Goal: Transaction & Acquisition: Book appointment/travel/reservation

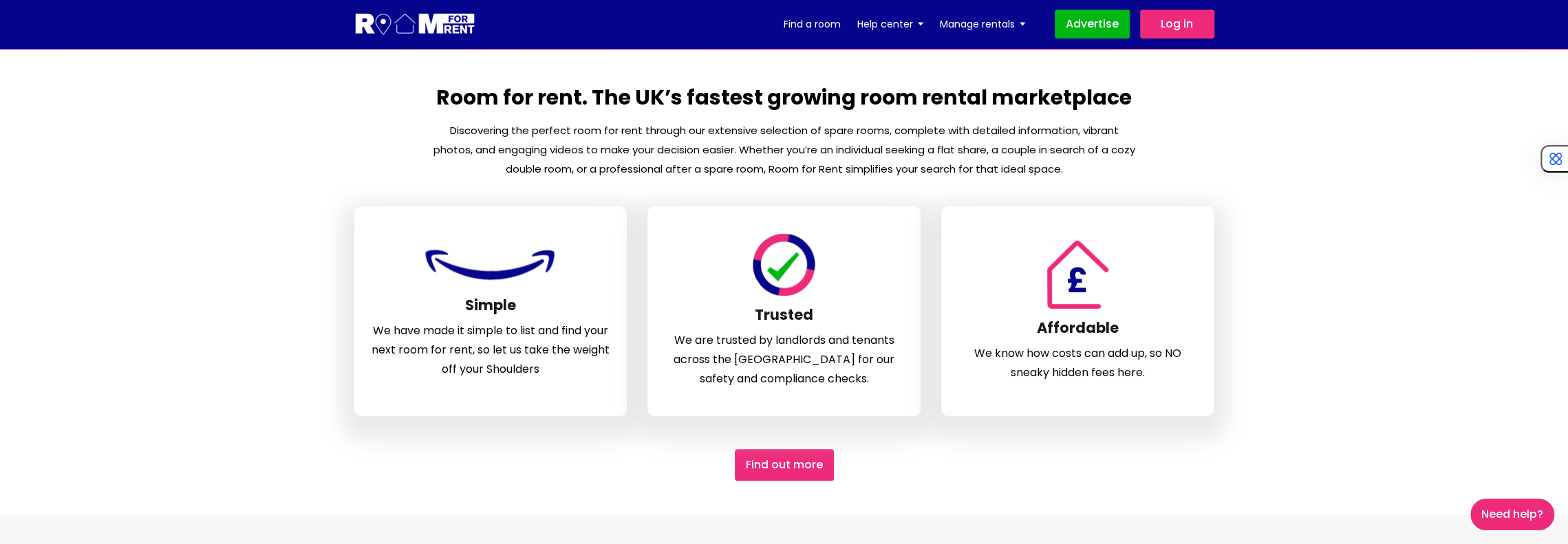
scroll to position [275, 0]
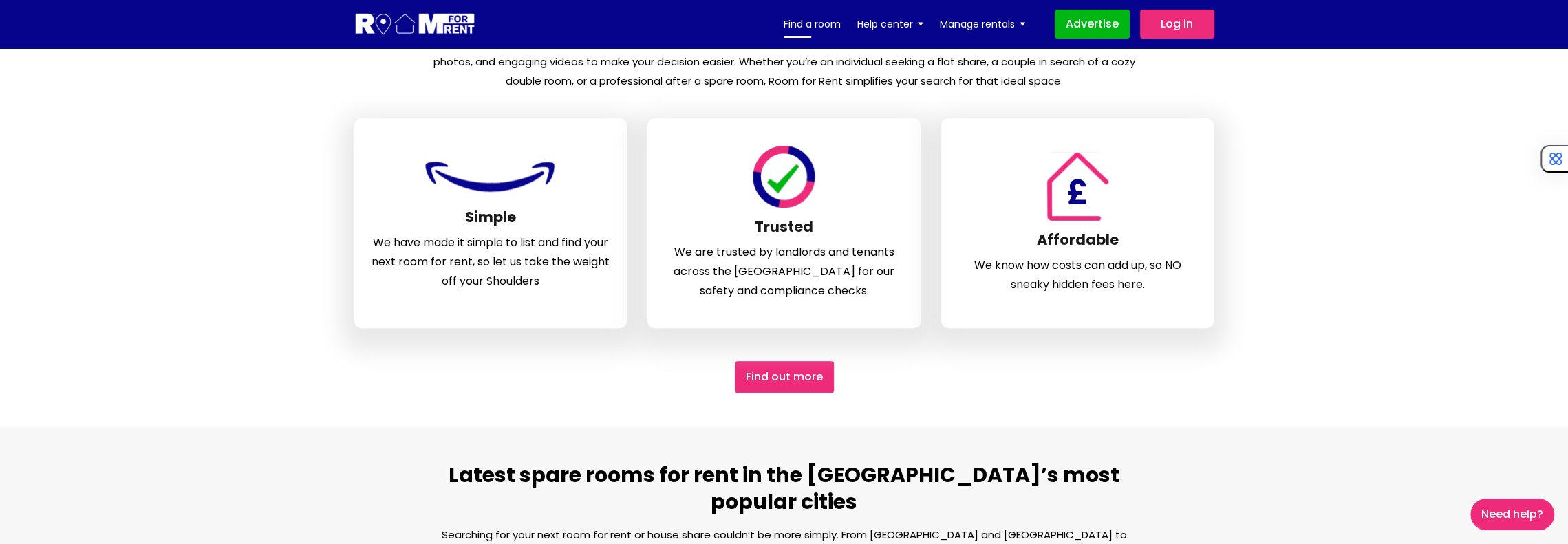
click at [809, 22] on link "Find a room" at bounding box center [812, 24] width 57 height 21
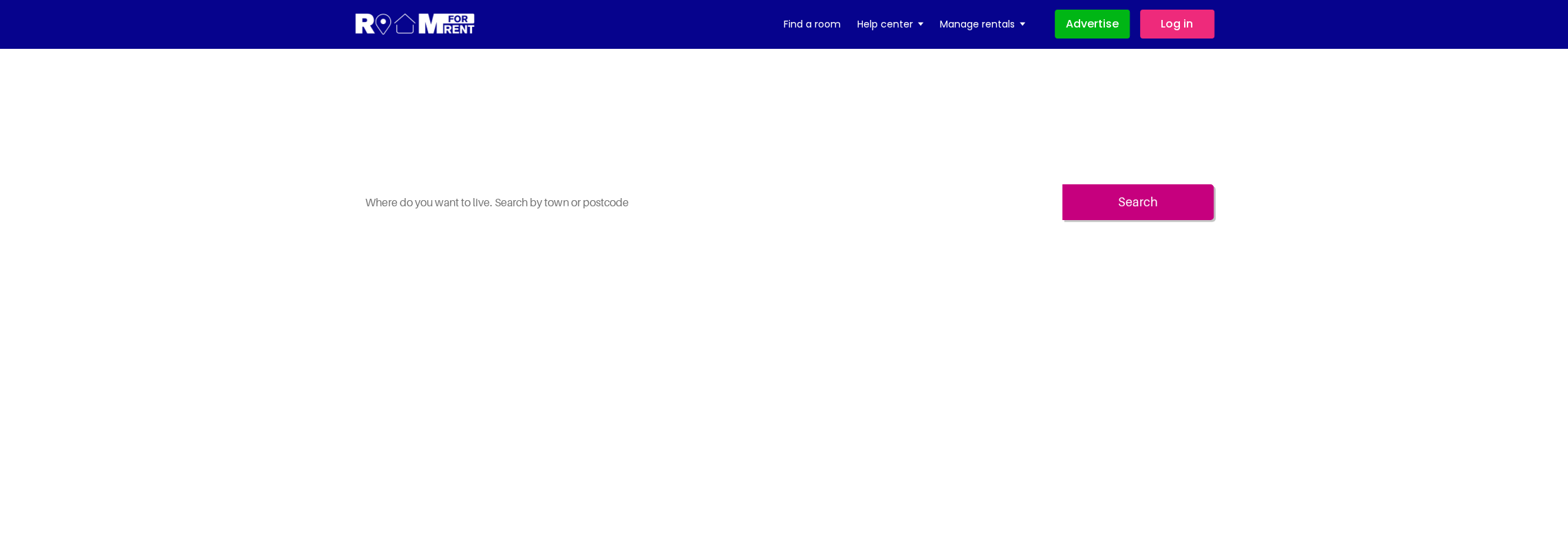
click at [737, 224] on div "Search" at bounding box center [784, 208] width 860 height 47
click at [734, 205] on input "text" at bounding box center [708, 202] width 708 height 36
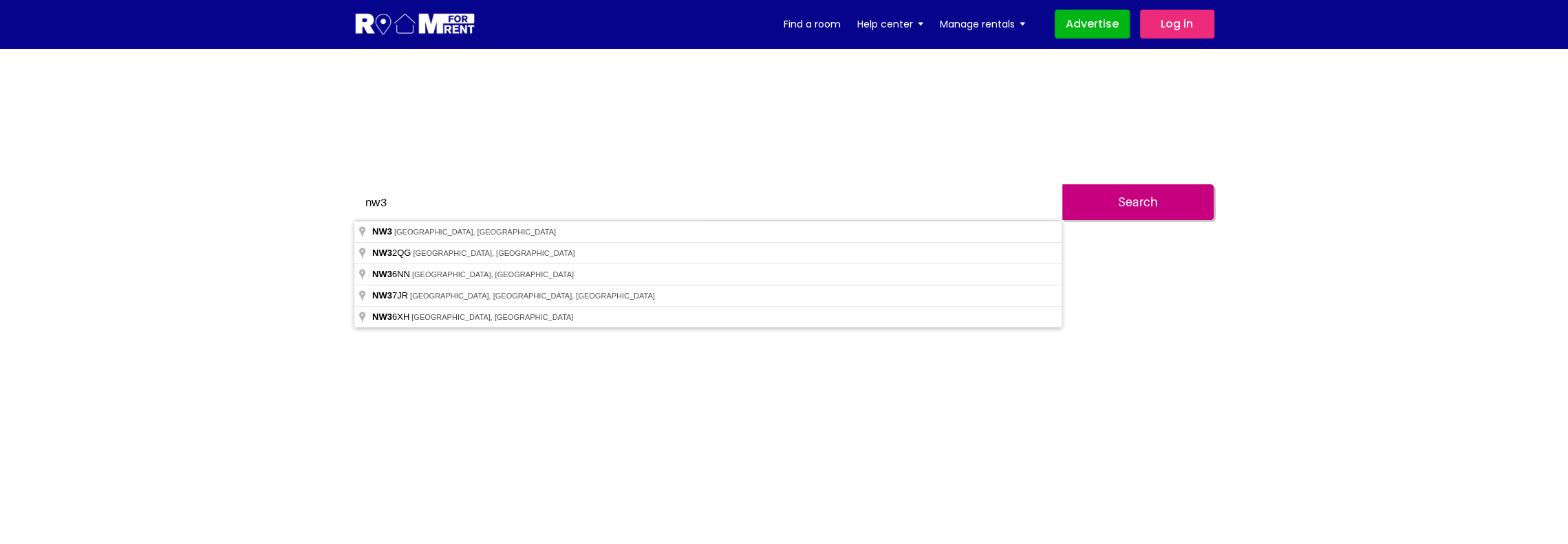
type input "nw3"
click at [1160, 198] on input "Search" at bounding box center [1138, 202] width 151 height 36
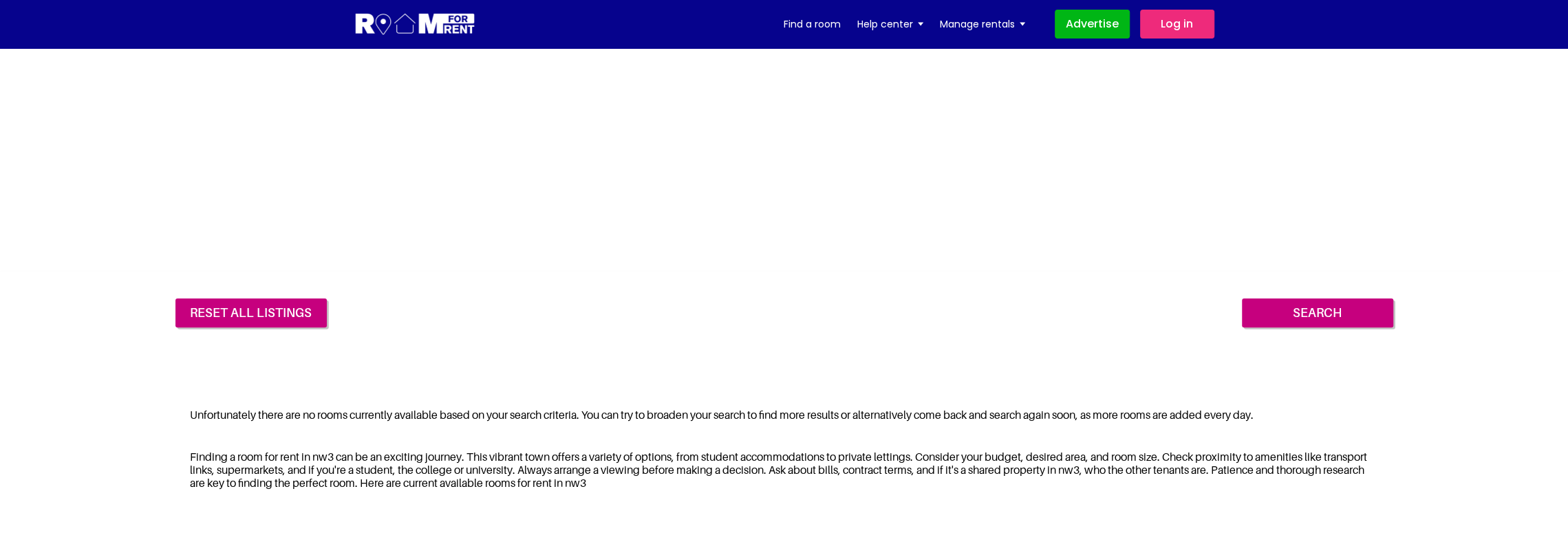
scroll to position [344, 0]
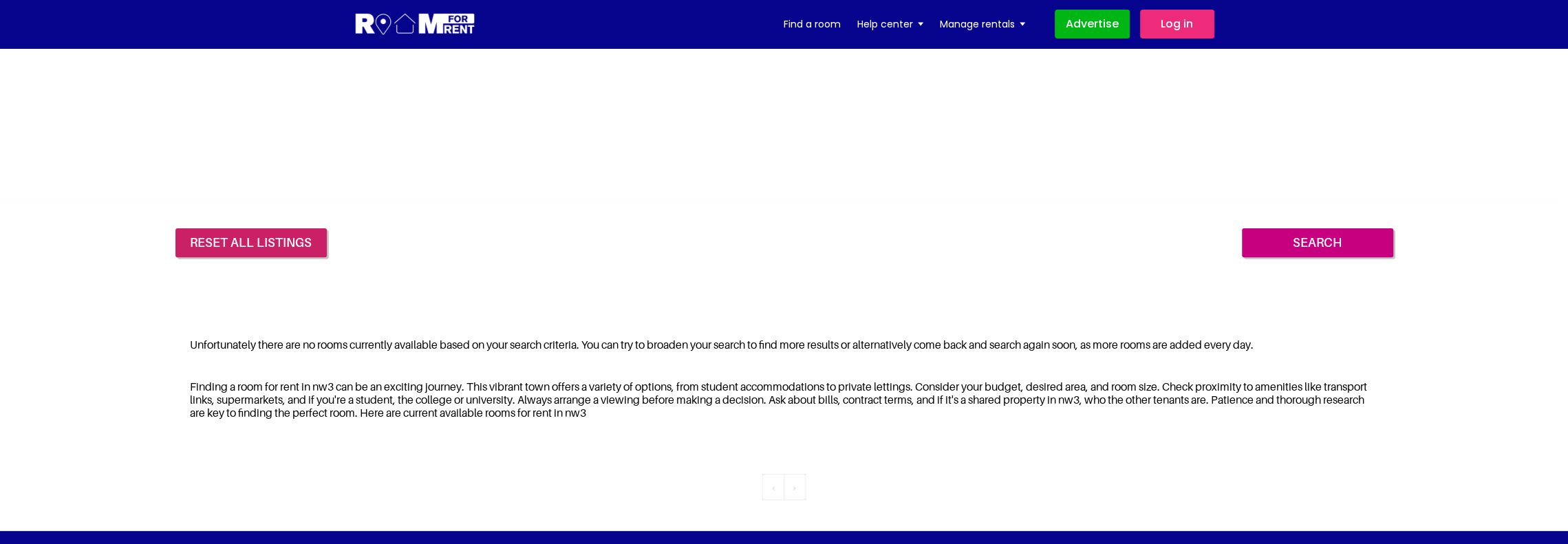
click at [246, 230] on link "reset all listings" at bounding box center [251, 242] width 151 height 29
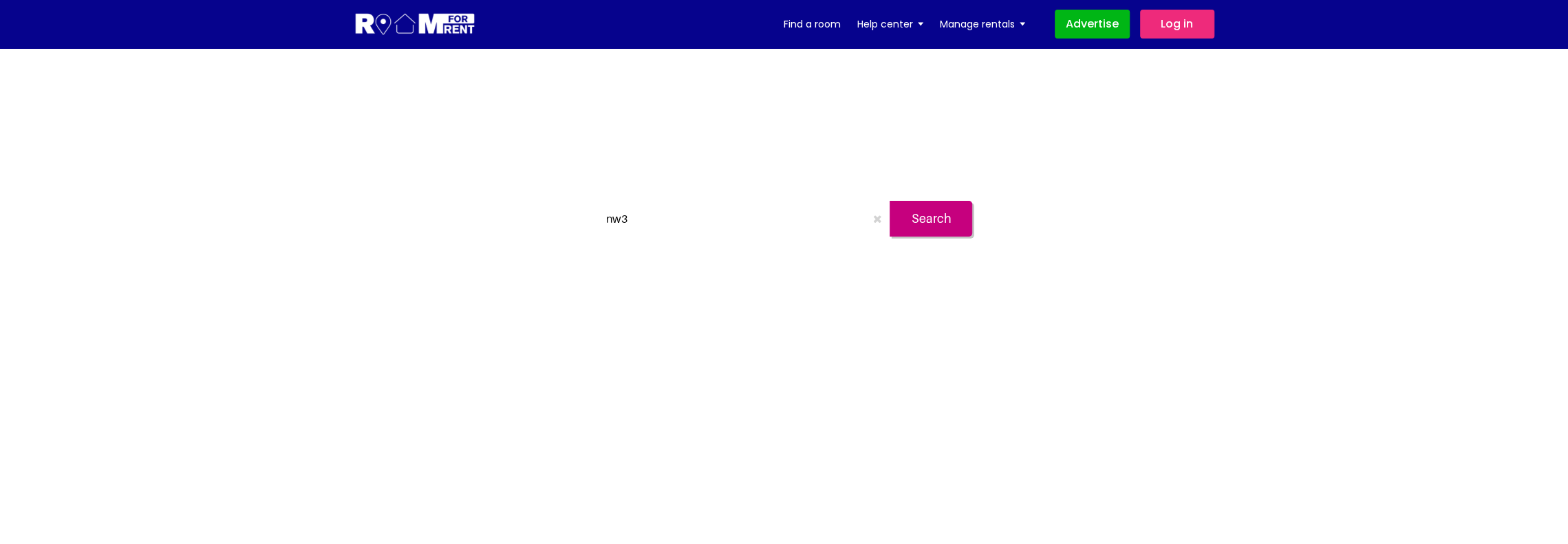
click at [436, 26] on img at bounding box center [415, 23] width 122 height 25
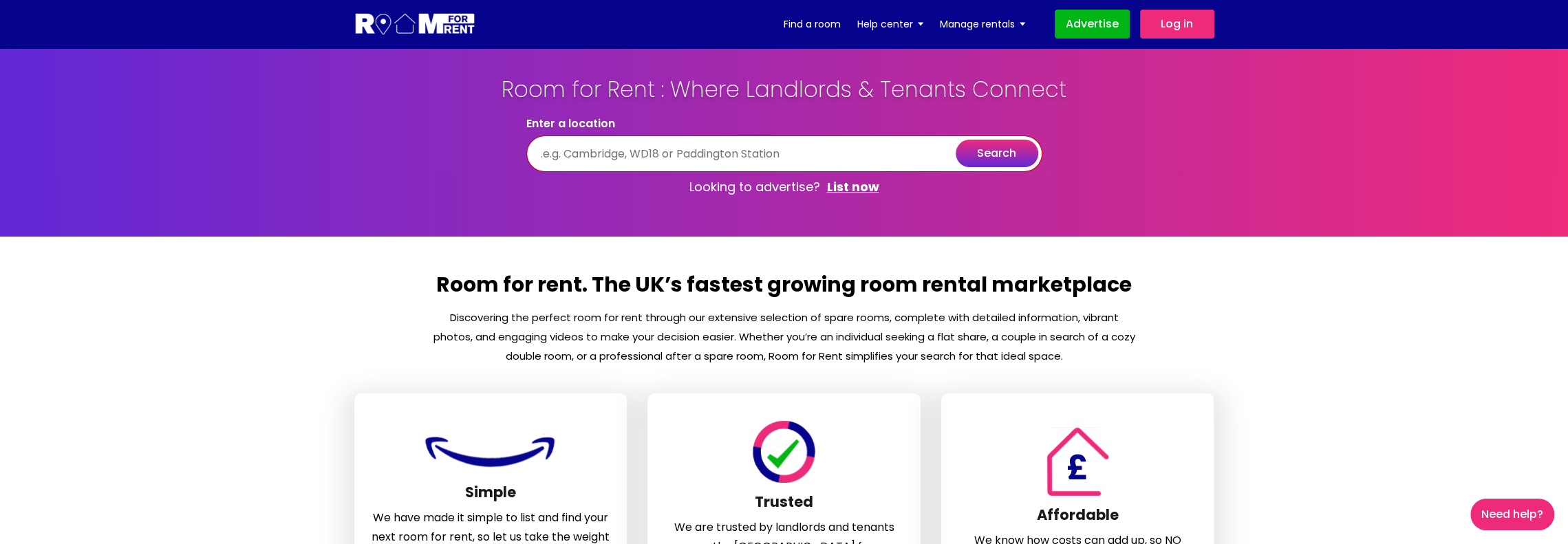
click at [658, 167] on input "text" at bounding box center [784, 154] width 516 height 36
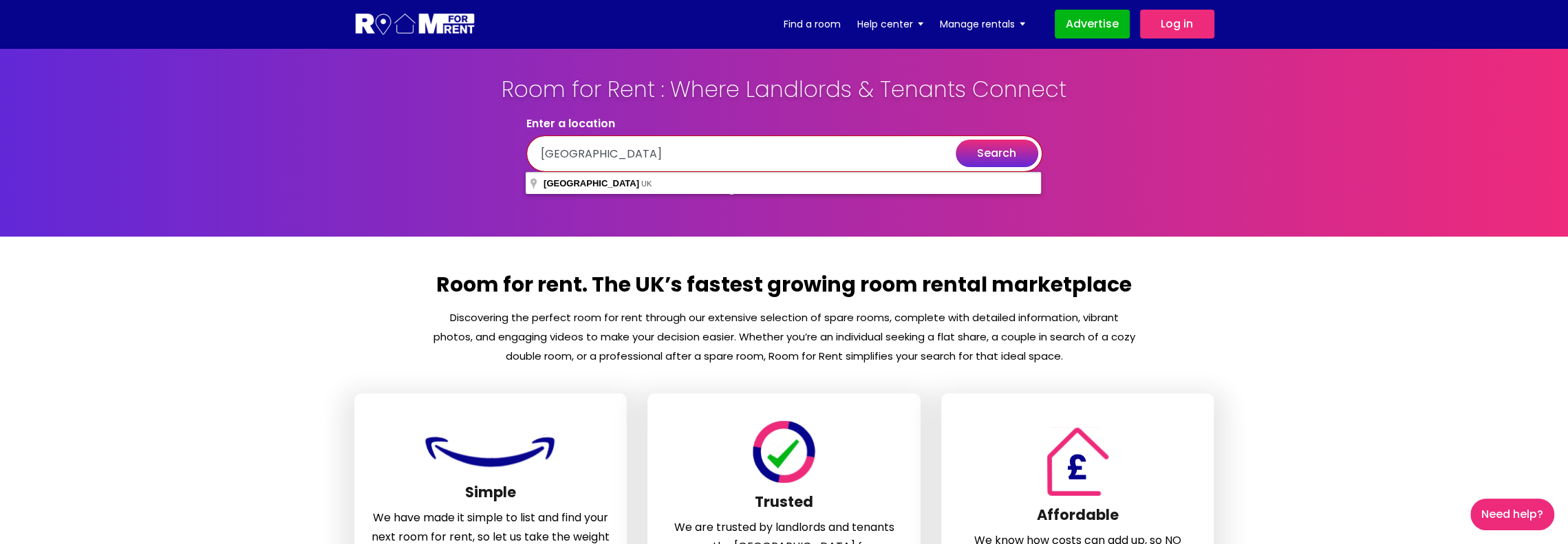
type input "london"
click at [996, 153] on button "search" at bounding box center [996, 154] width 83 height 28
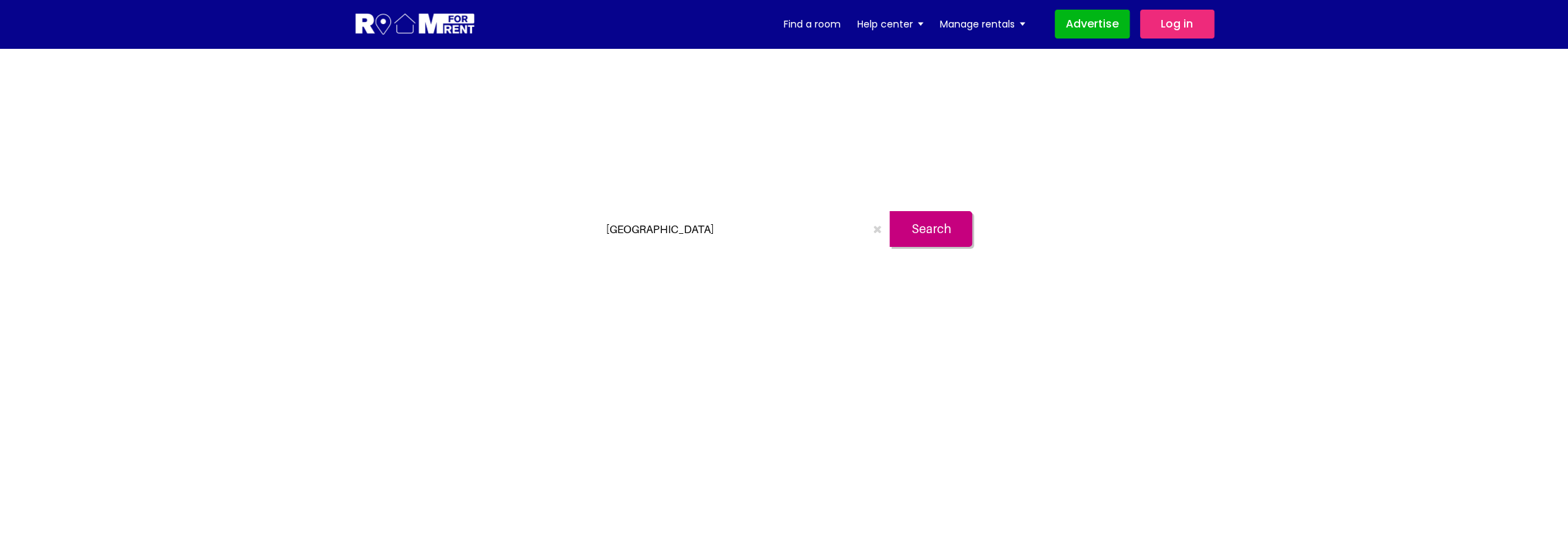
click at [421, 32] on img at bounding box center [415, 23] width 122 height 25
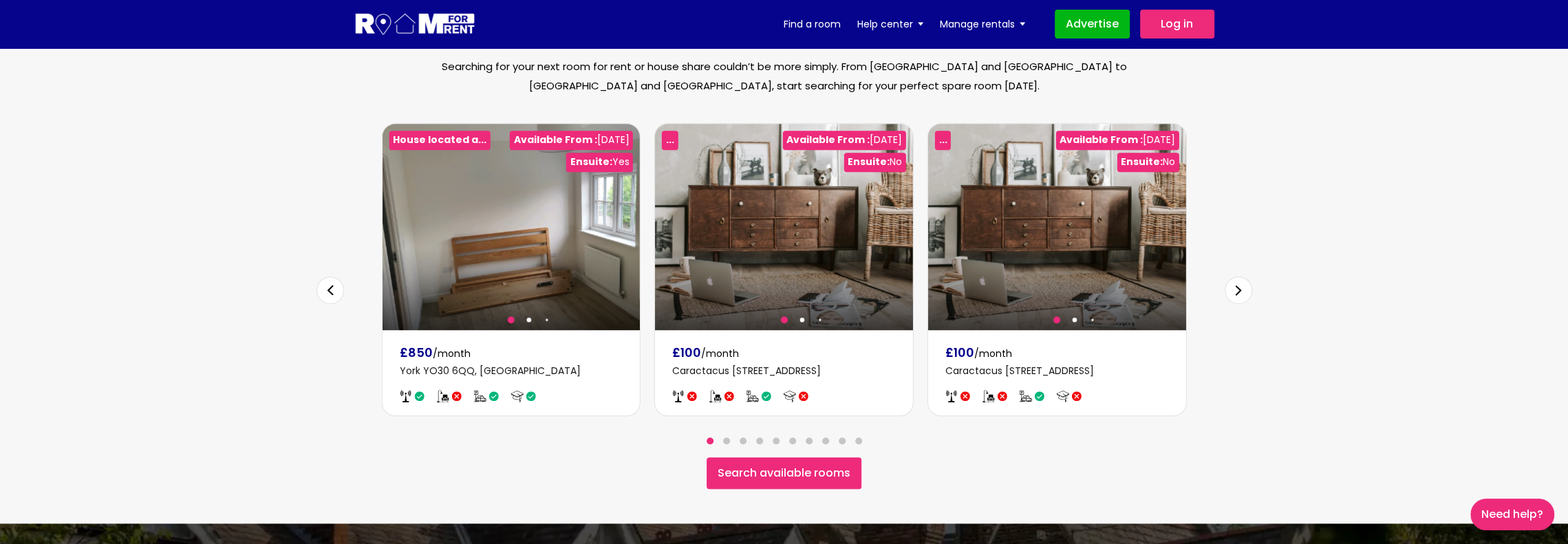
scroll to position [757, 0]
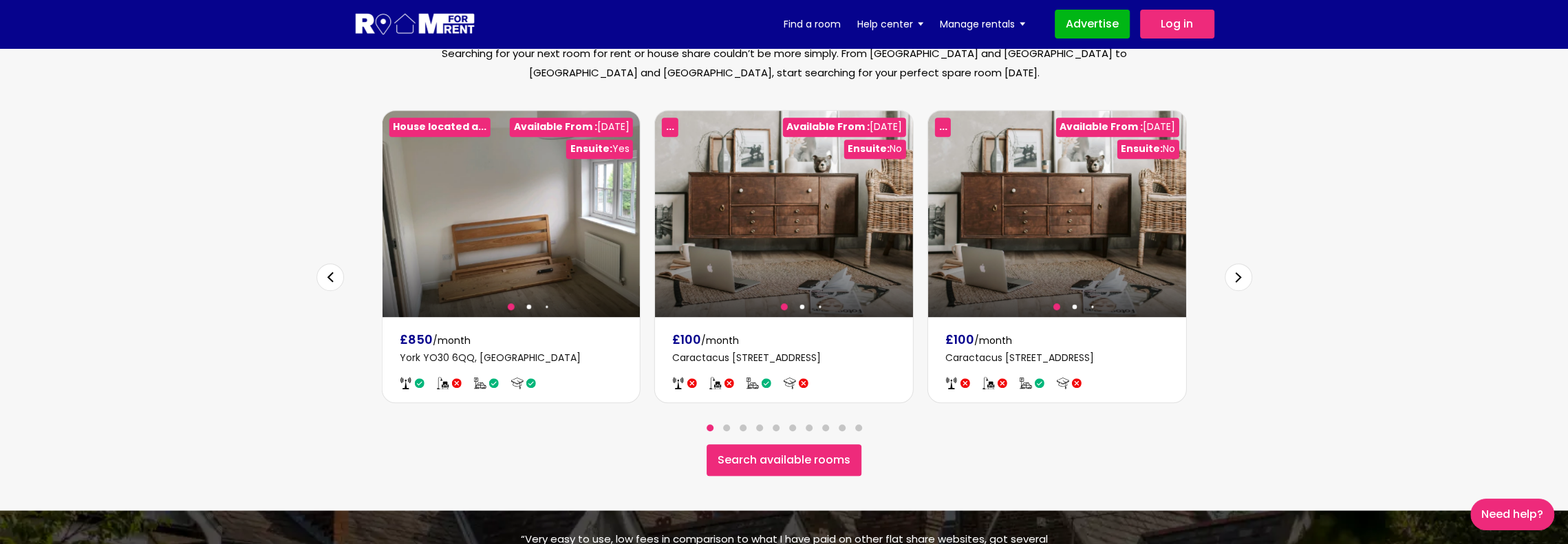
click at [1245, 263] on div "Next slide" at bounding box center [1239, 277] width 28 height 28
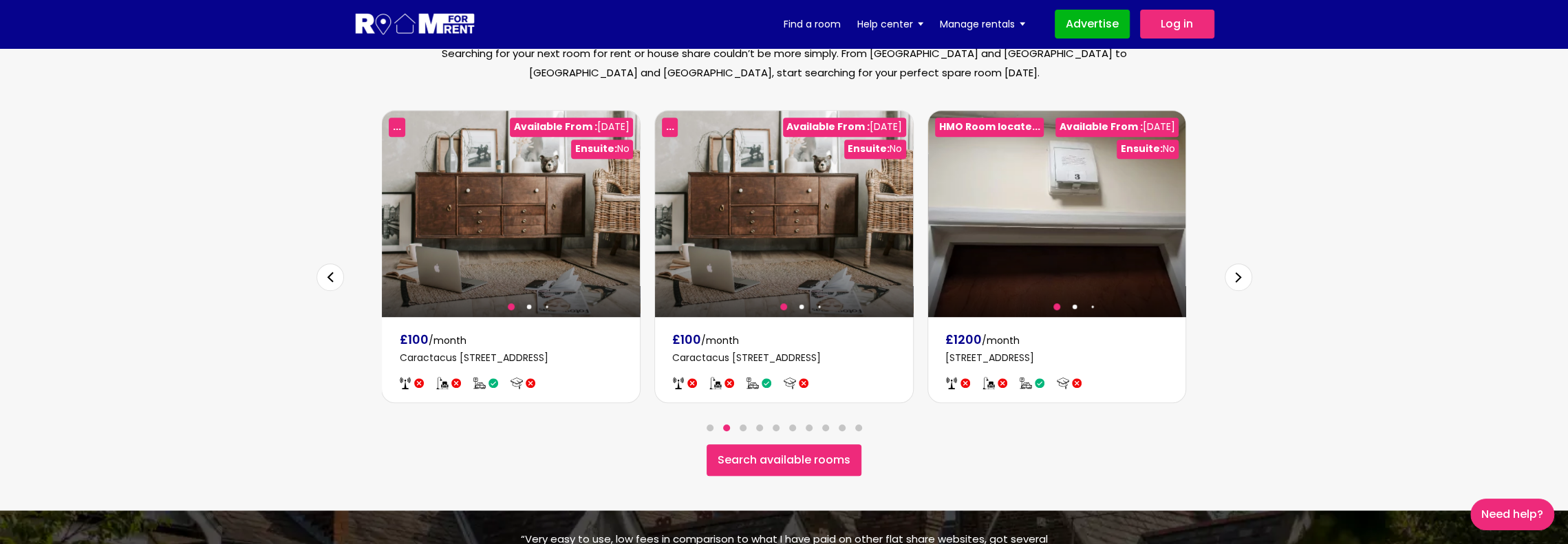
click at [754, 444] on link "Search available rooms" at bounding box center [784, 460] width 155 height 31
click at [761, 424] on span "Go to slide 4" at bounding box center [760, 428] width 7 height 7
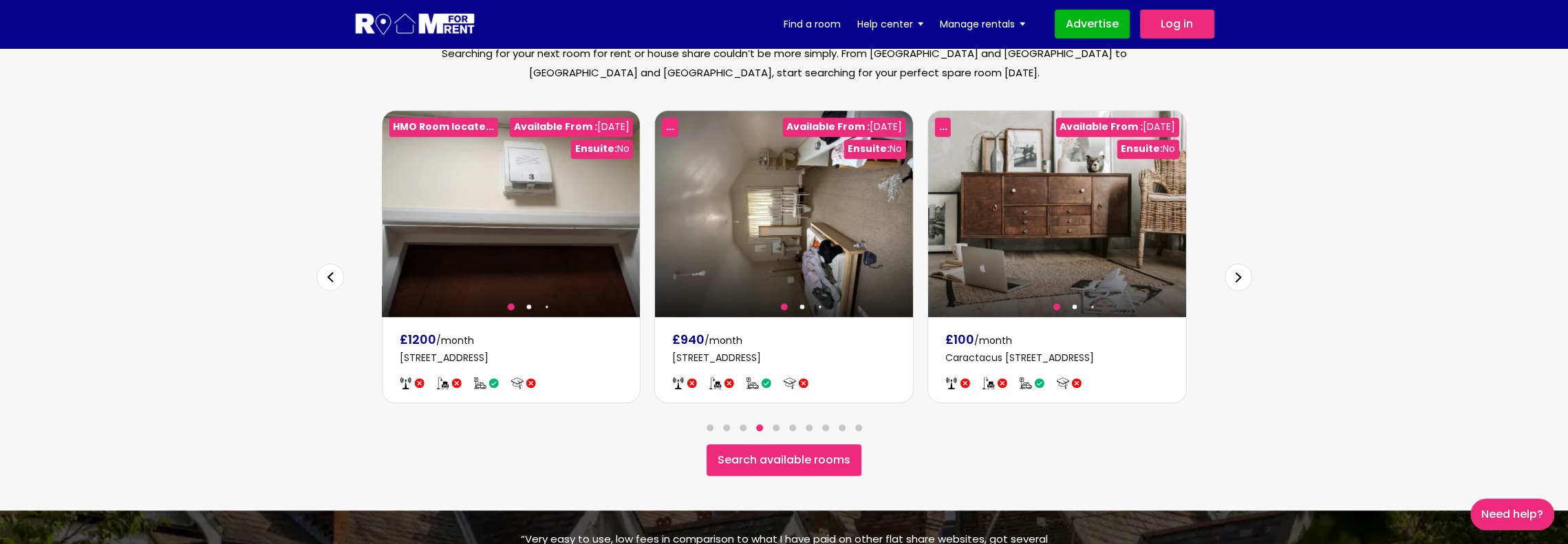
click at [783, 421] on div at bounding box center [784, 427] width 165 height 13
click at [778, 424] on span "Go to slide 5" at bounding box center [776, 428] width 7 height 7
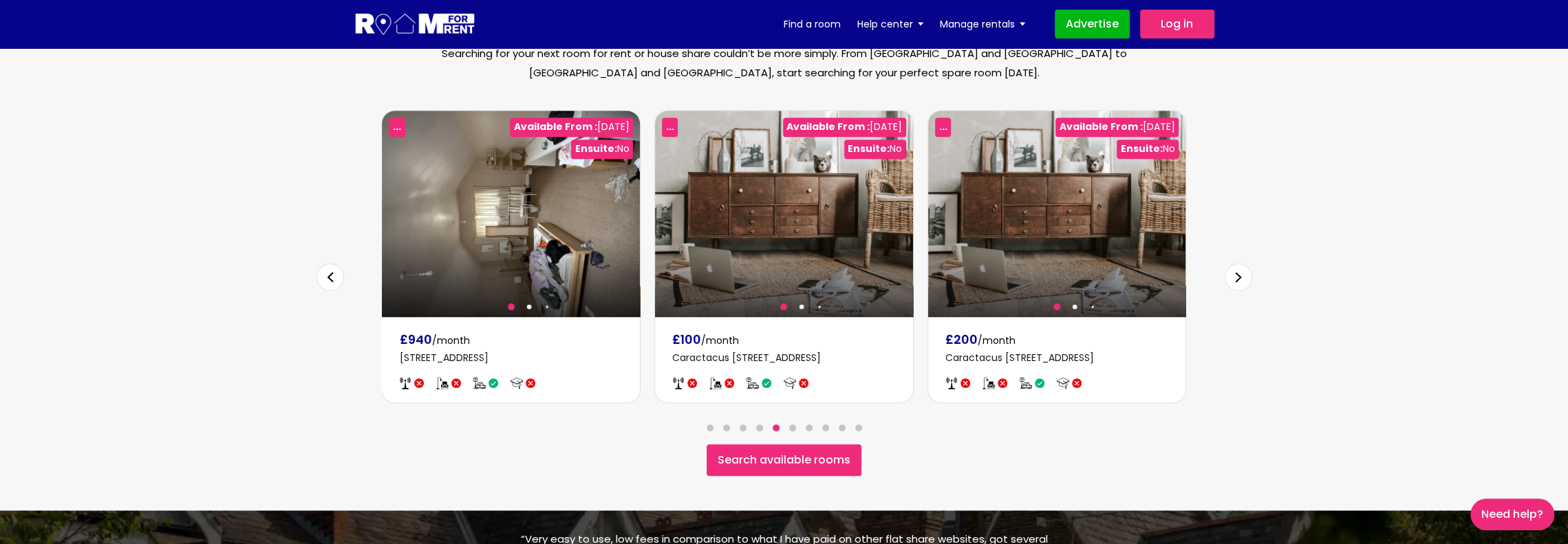
click at [800, 421] on div at bounding box center [784, 427] width 165 height 13
click at [819, 421] on div at bounding box center [784, 427] width 165 height 13
click at [809, 424] on span "Go to slide 7" at bounding box center [809, 428] width 7 height 7
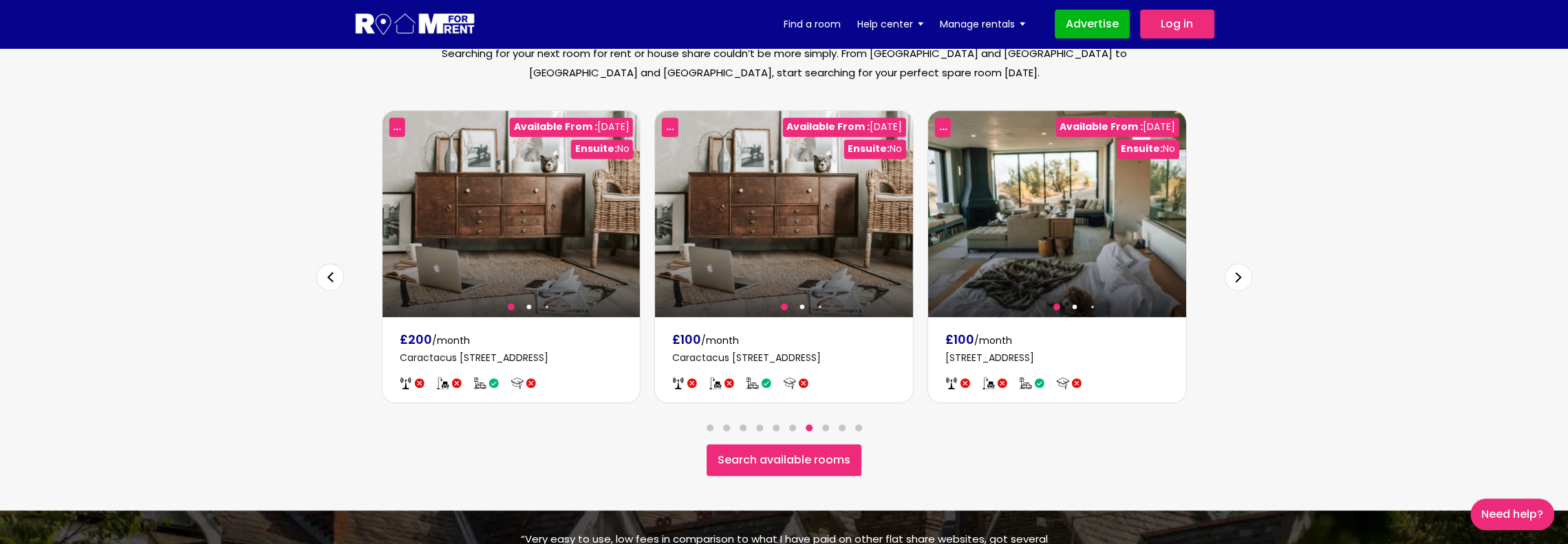
click at [827, 424] on span "Go to slide 8" at bounding box center [826, 428] width 7 height 7
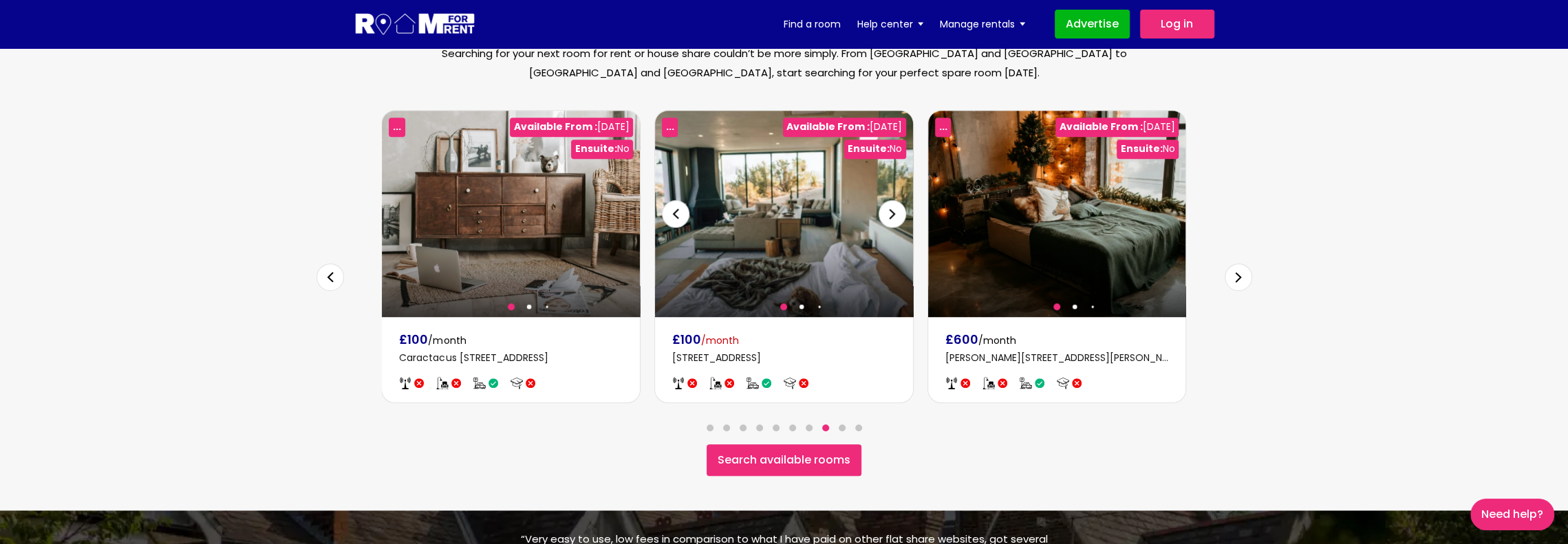
click at [747, 223] on div at bounding box center [783, 213] width 258 height 206
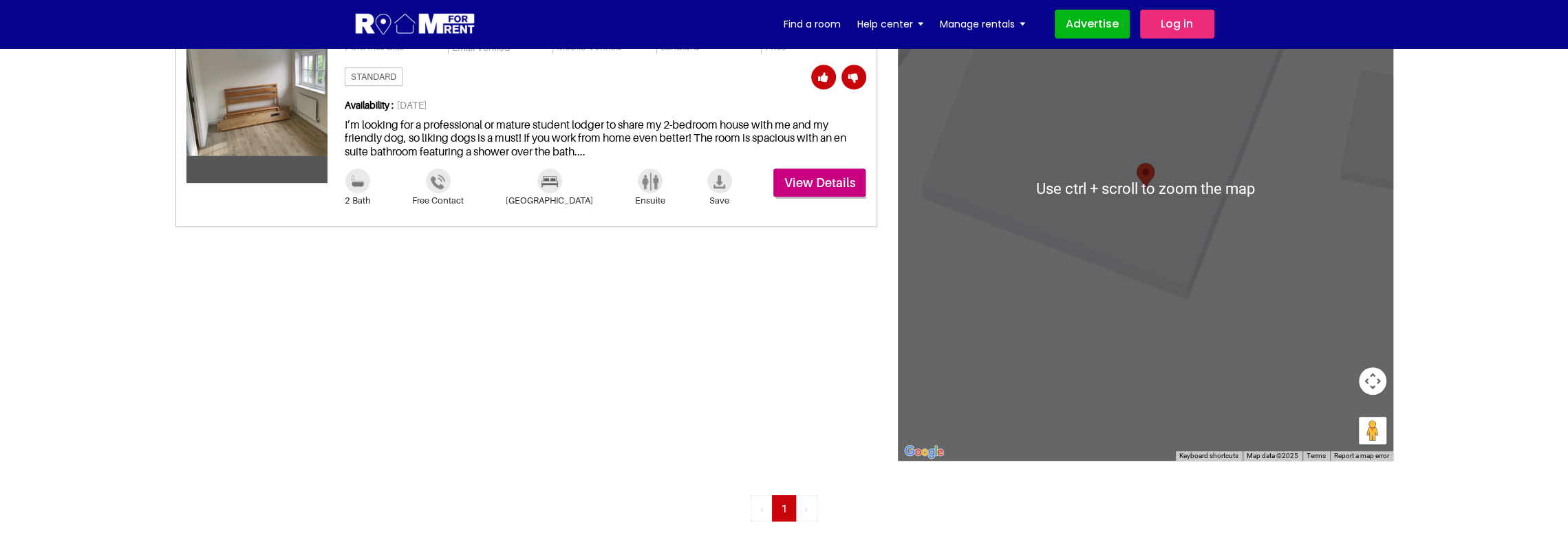
scroll to position [550, 0]
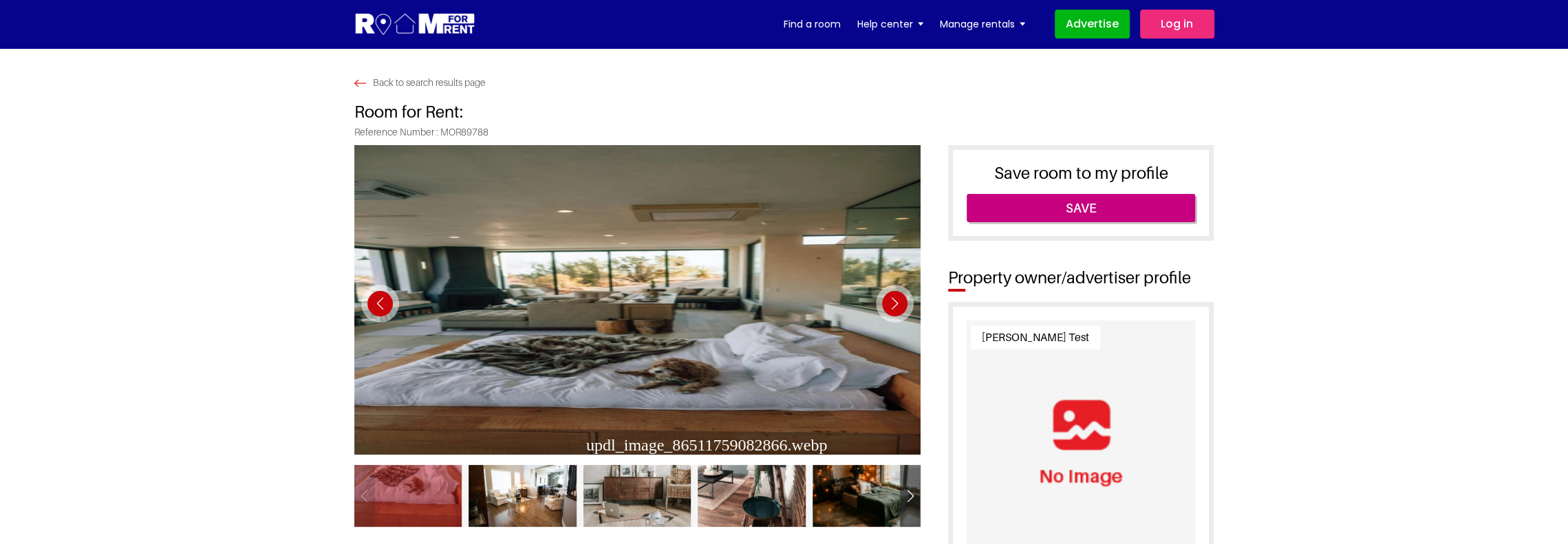
click at [895, 308] on div "Next slide" at bounding box center [894, 304] width 38 height 38
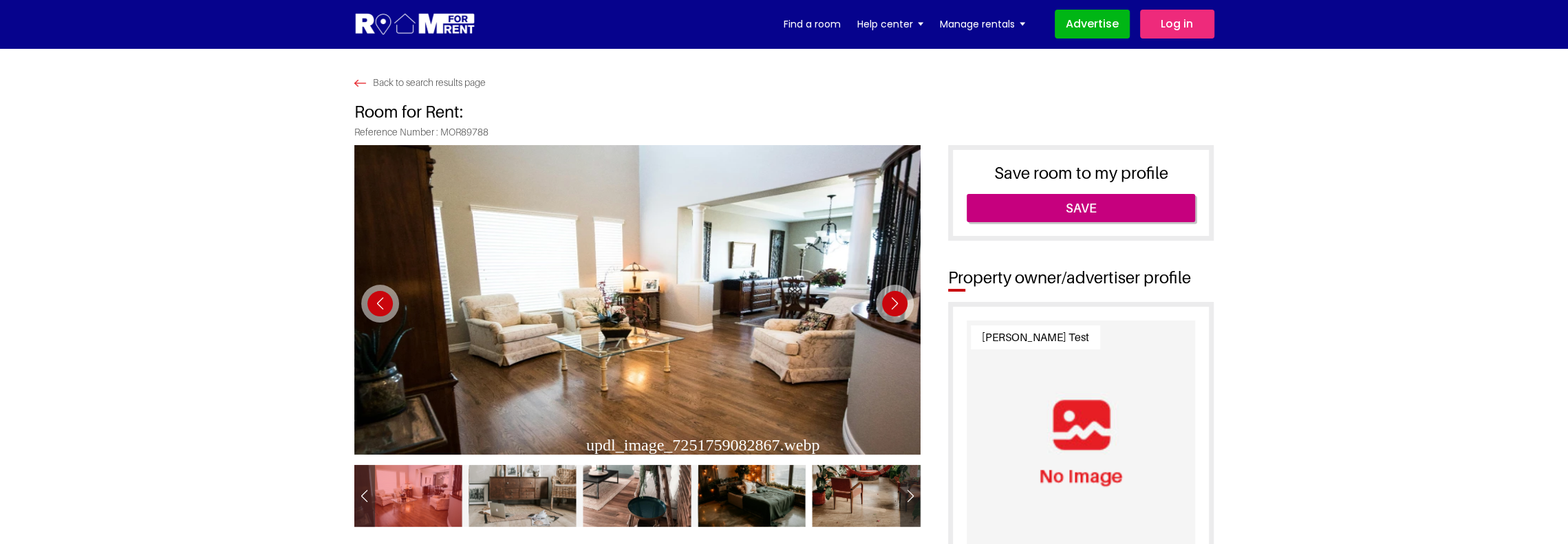
click at [895, 308] on div "Next slide" at bounding box center [894, 304] width 38 height 38
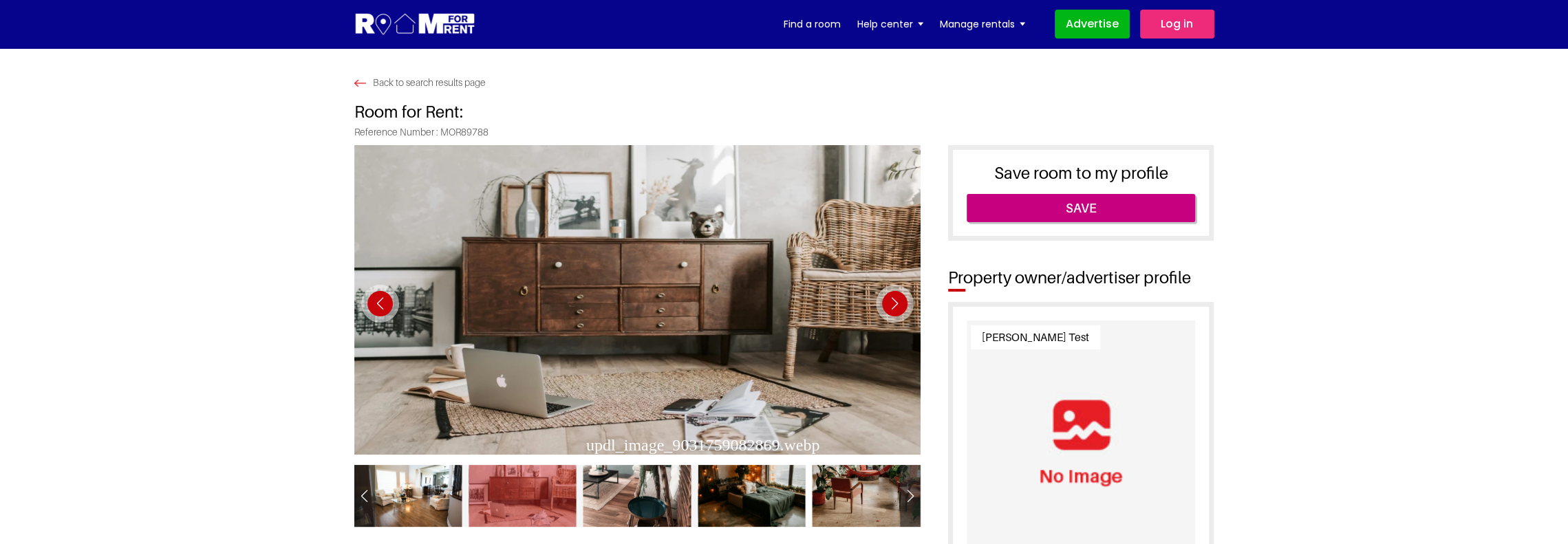
click at [895, 308] on div "Next slide" at bounding box center [894, 304] width 38 height 38
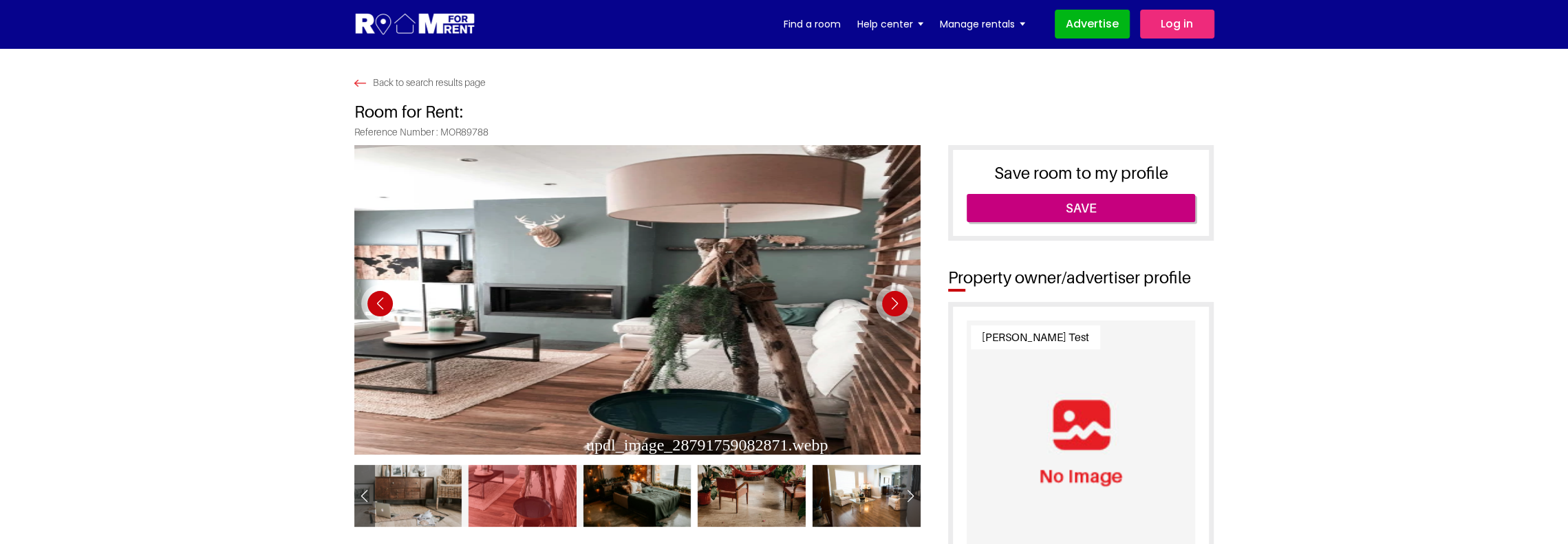
click at [895, 308] on div "Next slide" at bounding box center [894, 304] width 38 height 38
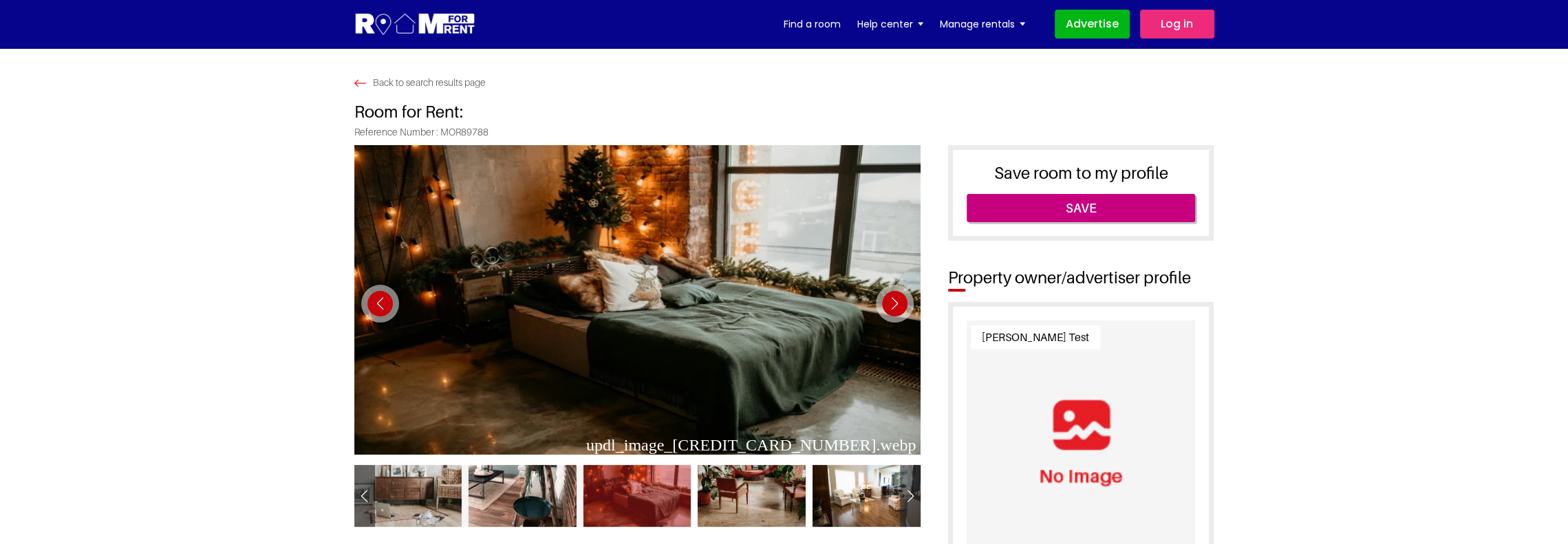
scroll to position [344, 0]
